Goal: Task Accomplishment & Management: Use online tool/utility

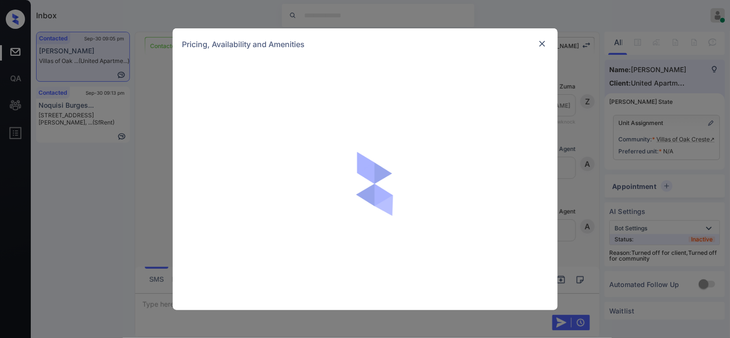
scroll to position [595, 0]
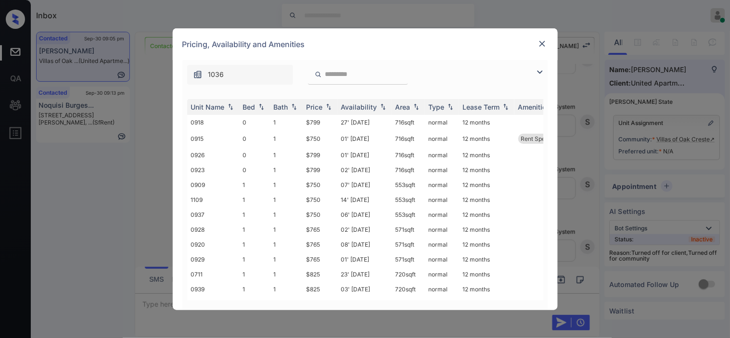
click at [541, 70] on img at bounding box center [540, 72] width 12 height 12
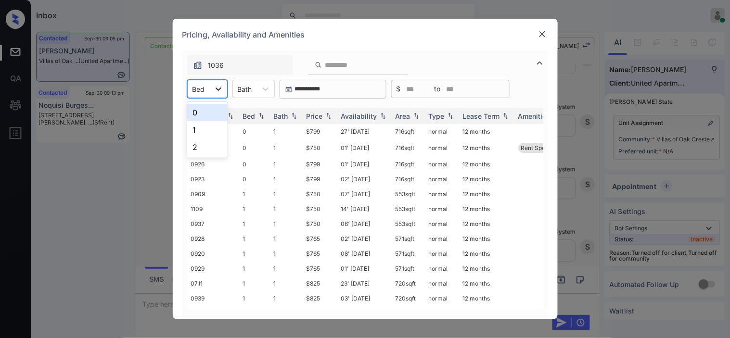
click at [213, 93] on div at bounding box center [218, 88] width 17 height 17
click at [206, 127] on div "1" at bounding box center [207, 129] width 40 height 17
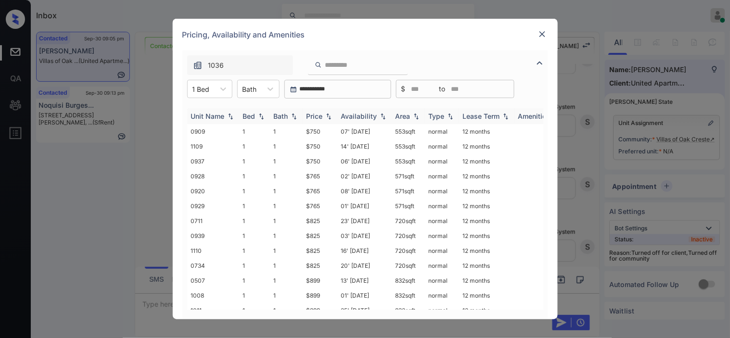
click at [329, 115] on img at bounding box center [329, 116] width 10 height 7
click at [544, 34] on img at bounding box center [543, 34] width 10 height 10
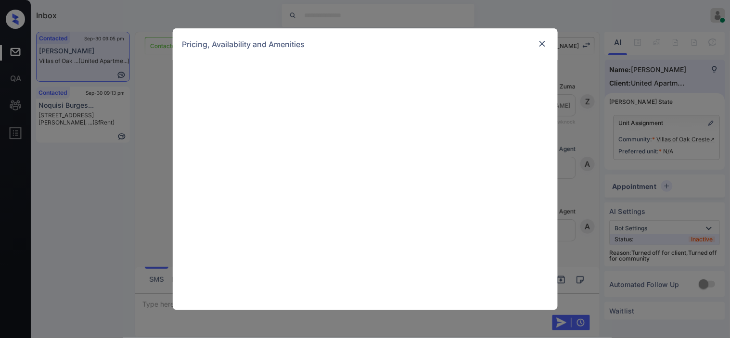
scroll to position [374, 0]
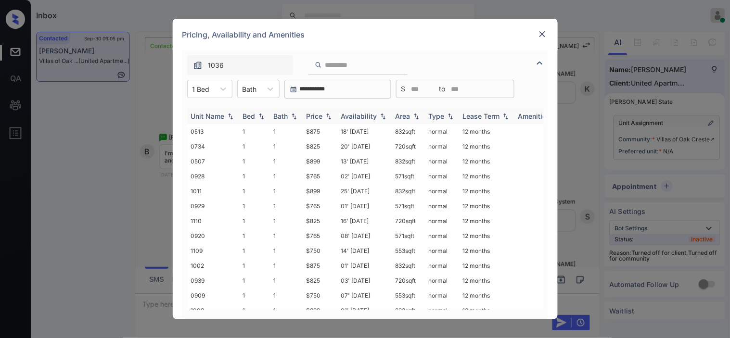
click at [328, 114] on img at bounding box center [329, 116] width 10 height 7
drag, startPoint x: 306, startPoint y: 220, endPoint x: 323, endPoint y: 220, distance: 16.9
click at [323, 220] on td "$825" at bounding box center [320, 221] width 35 height 15
copy td "$825"
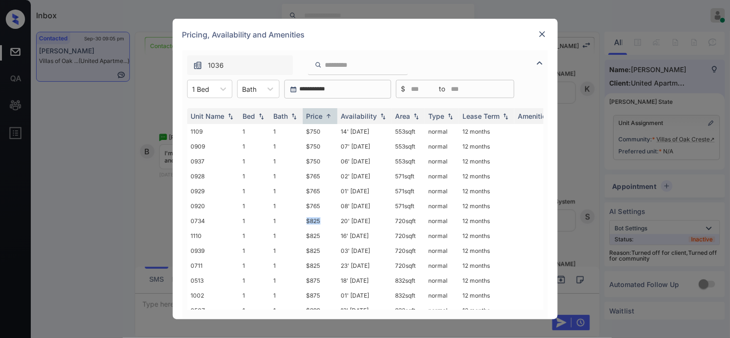
click at [544, 34] on img at bounding box center [543, 34] width 10 height 10
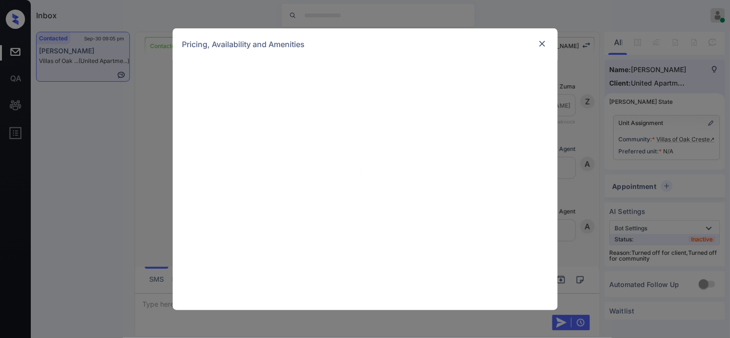
scroll to position [374, 0]
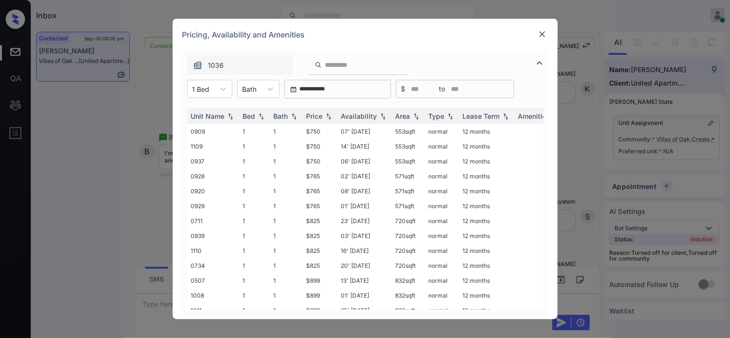
click at [543, 33] on img at bounding box center [543, 34] width 10 height 10
